Goal: Check status

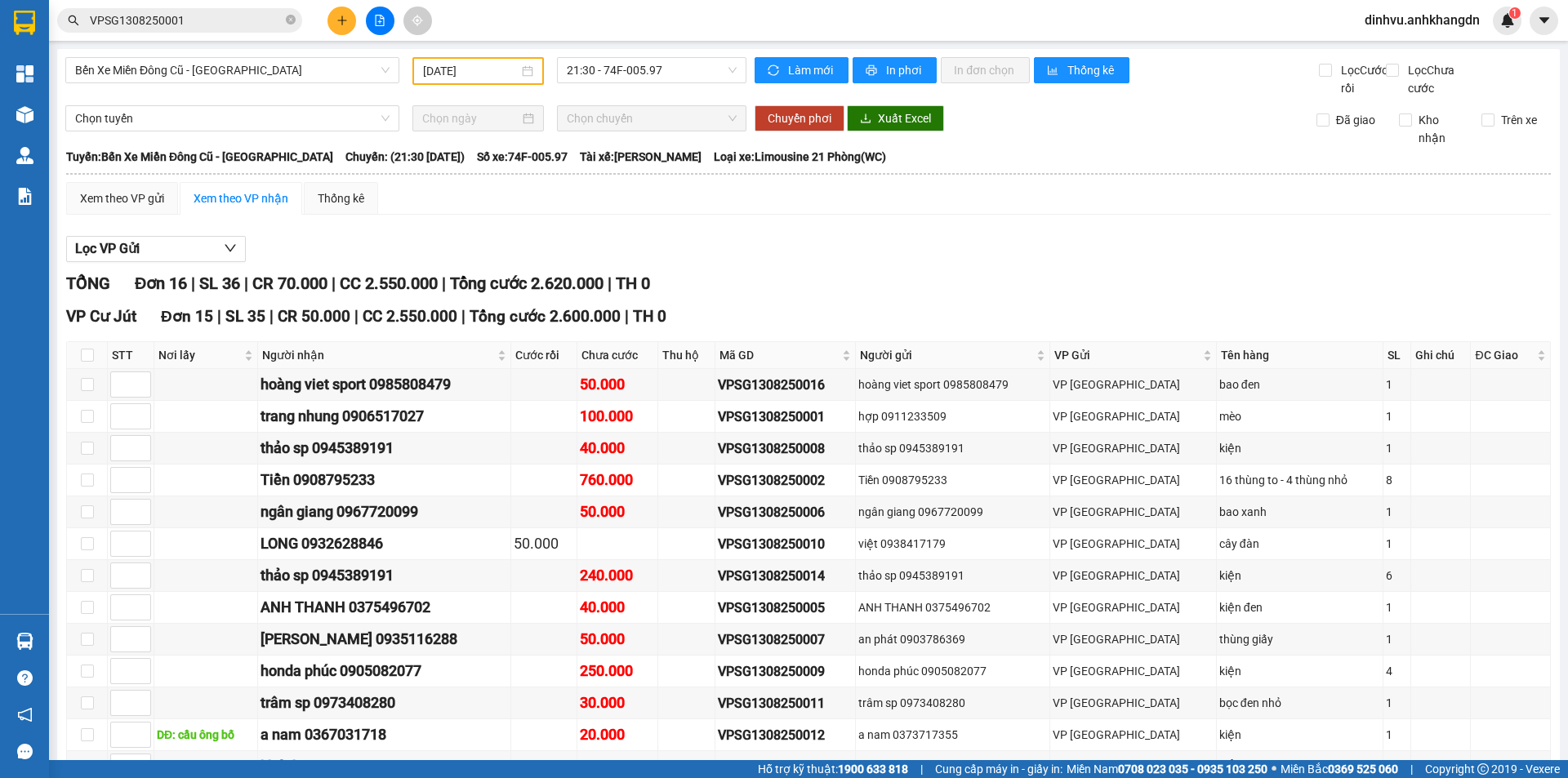
drag, startPoint x: 482, startPoint y: 74, endPoint x: 496, endPoint y: 79, distance: 14.9
click at [483, 74] on input "[DATE]" at bounding box center [471, 71] width 96 height 18
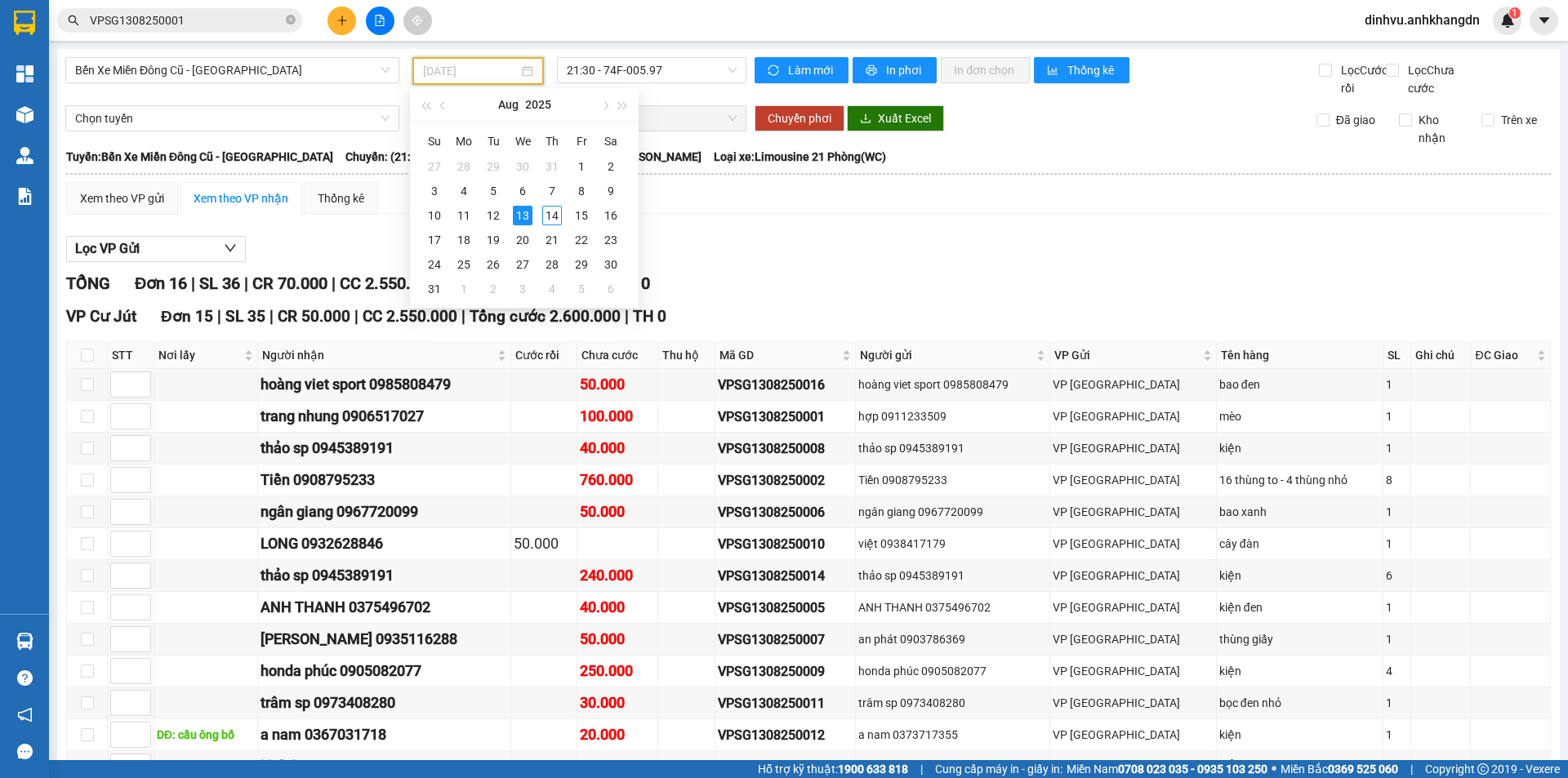
type input "[DATE]"
click at [632, 71] on span "21:30 - 74F-005.97" at bounding box center [652, 70] width 170 height 25
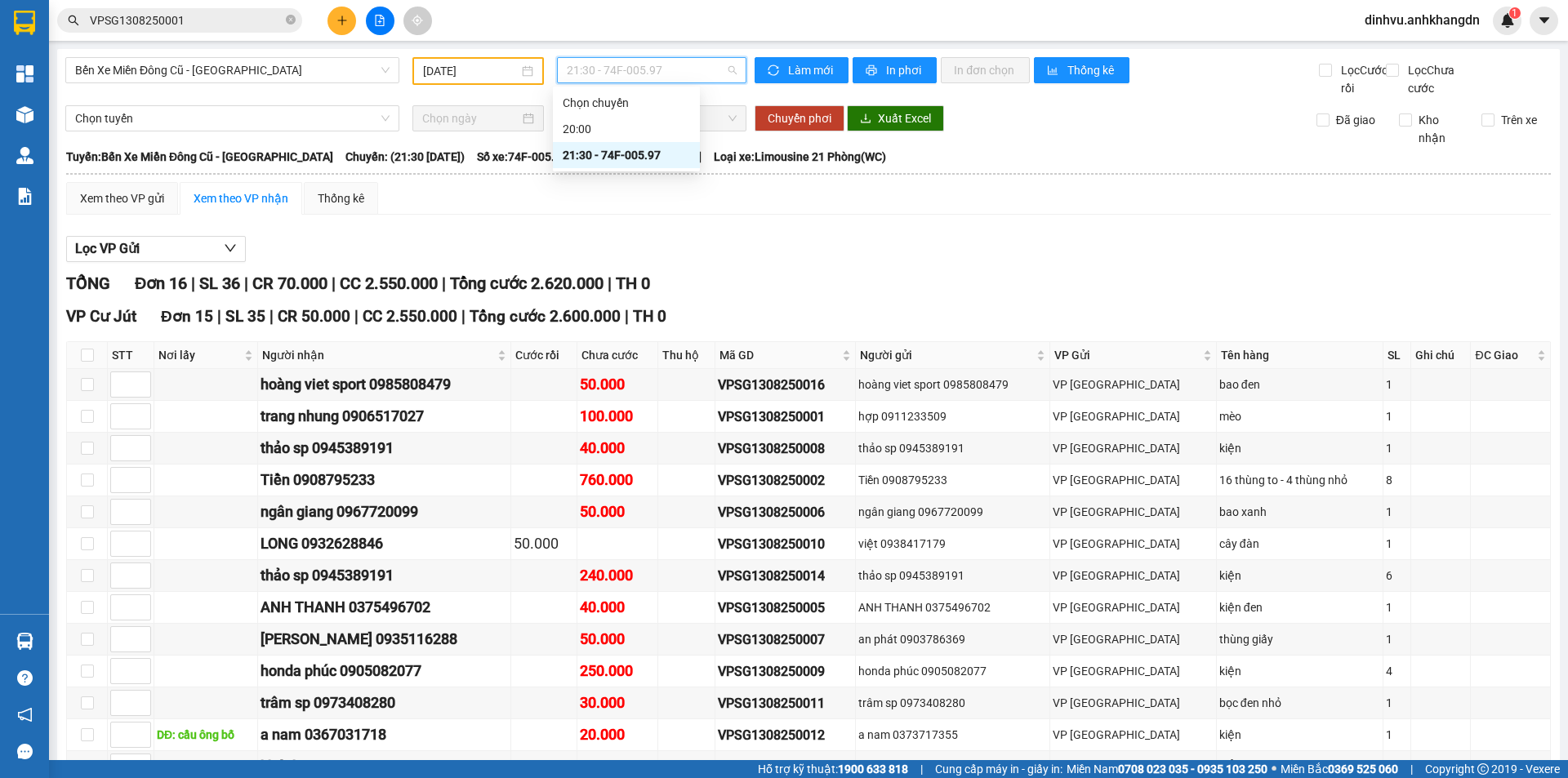
click at [629, 154] on div "21:30 - 74F-005.97" at bounding box center [627, 155] width 128 height 18
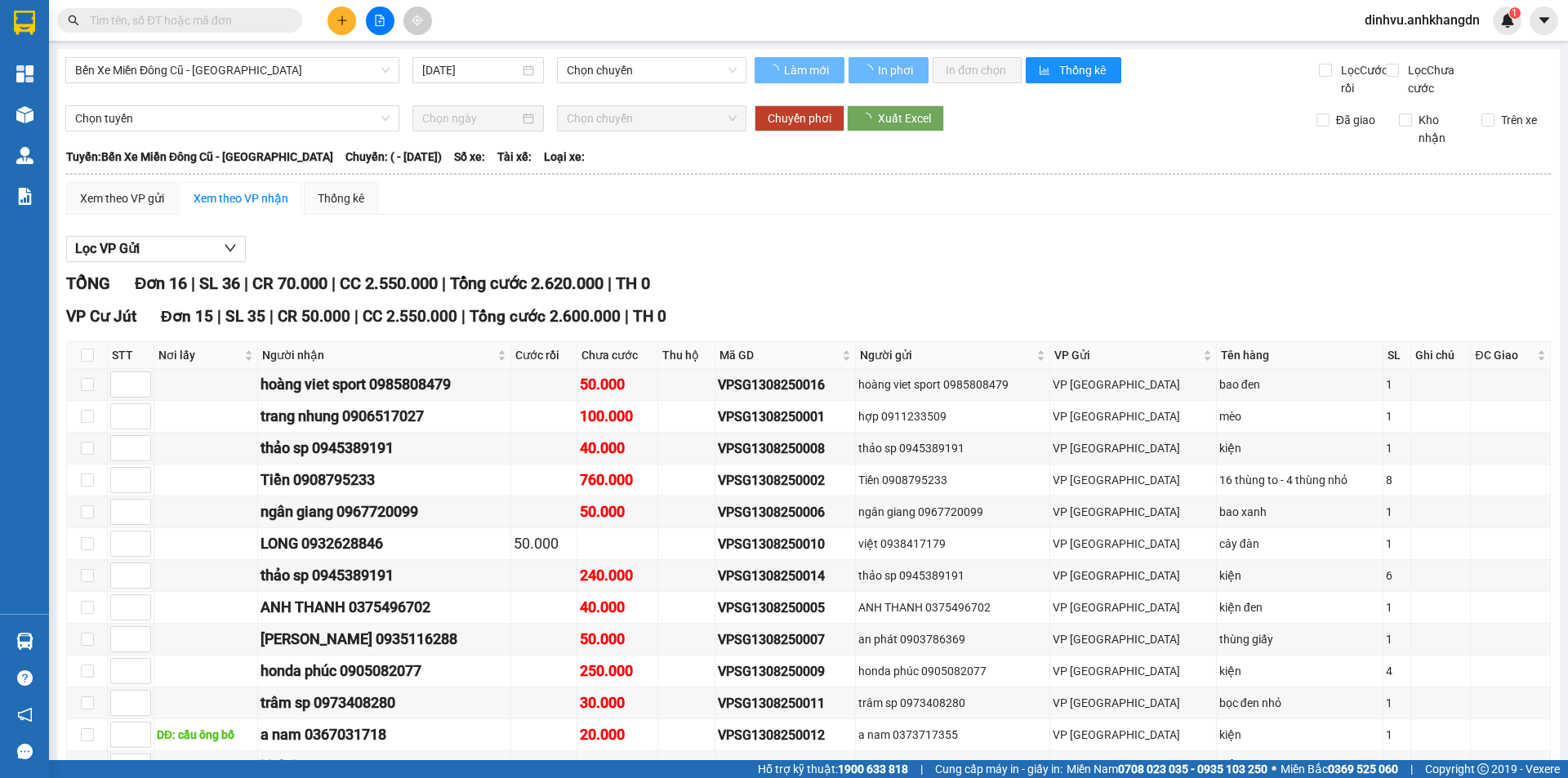
type input "[DATE]"
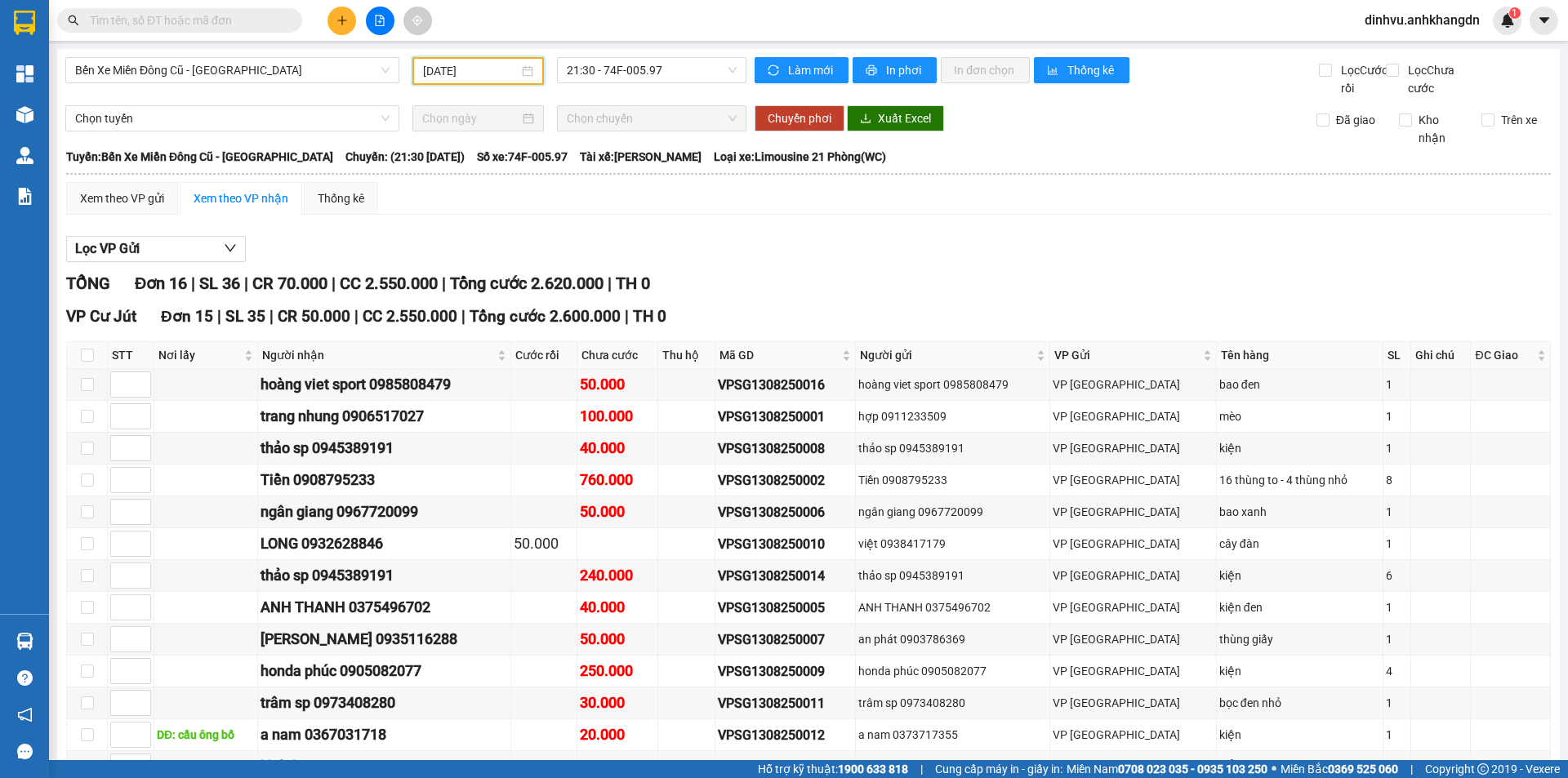
click at [491, 72] on input "[DATE]" at bounding box center [471, 71] width 96 height 18
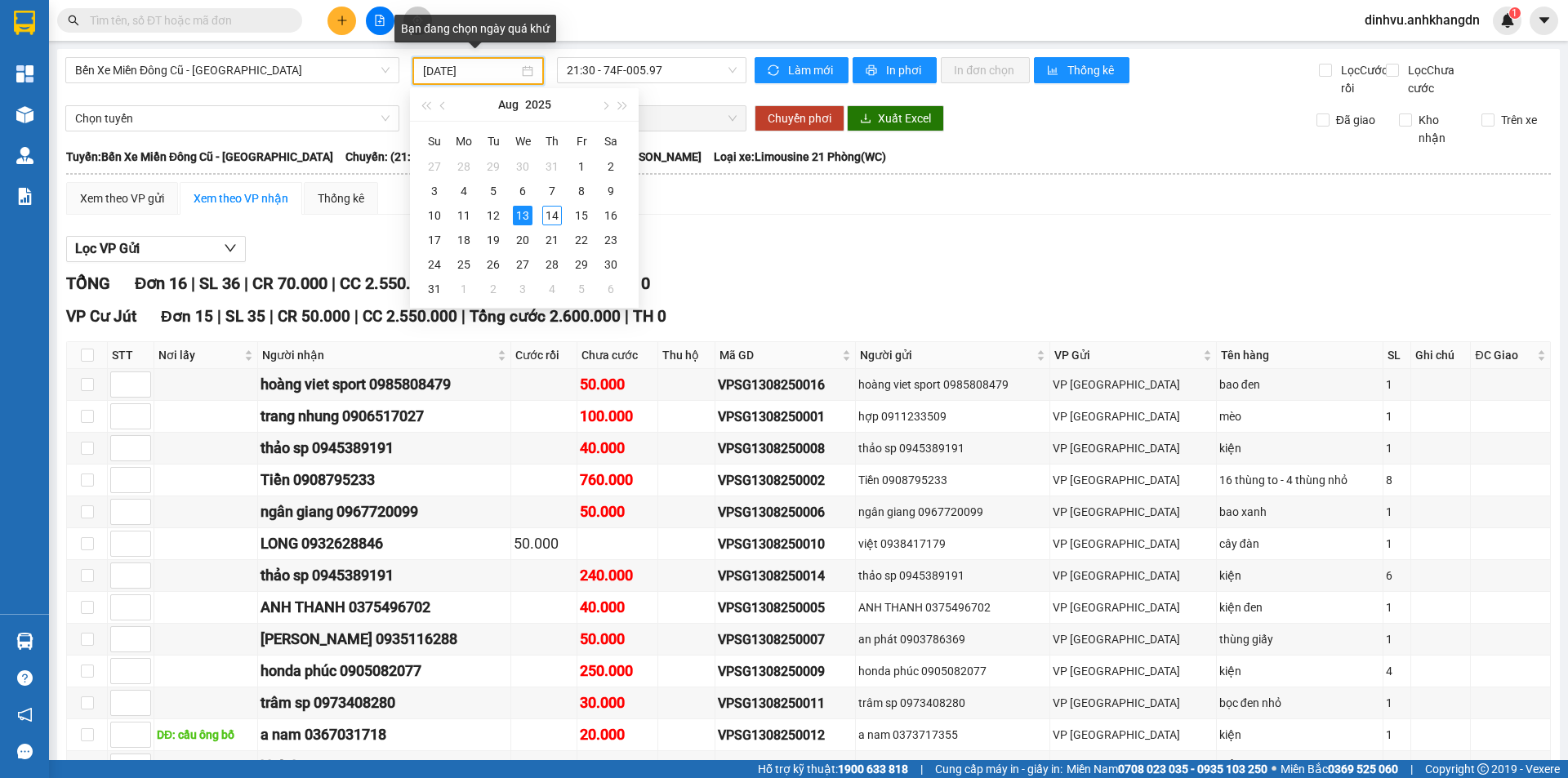
click at [491, 72] on input "[DATE]" at bounding box center [471, 71] width 96 height 18
click at [1294, 165] on div "Tuyến: Bến Xe Miền Đông Cũ - Đắk Nông Chuyến: (21:30 - 13/08/2025) Số xe: 74F-0…" at bounding box center [808, 156] width 1485 height 18
